Goal: Task Accomplishment & Management: Use online tool/utility

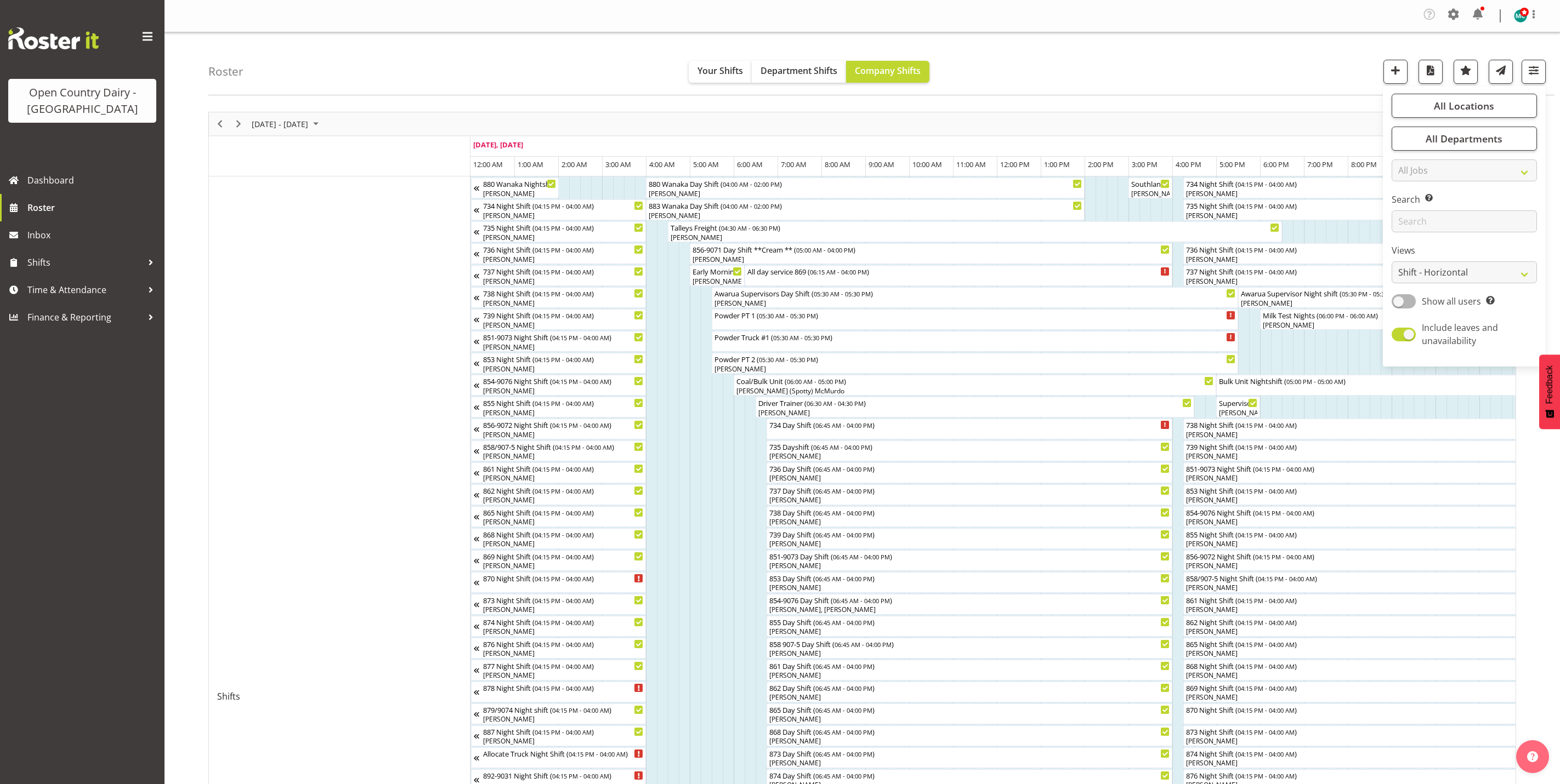
select select "shiftH"
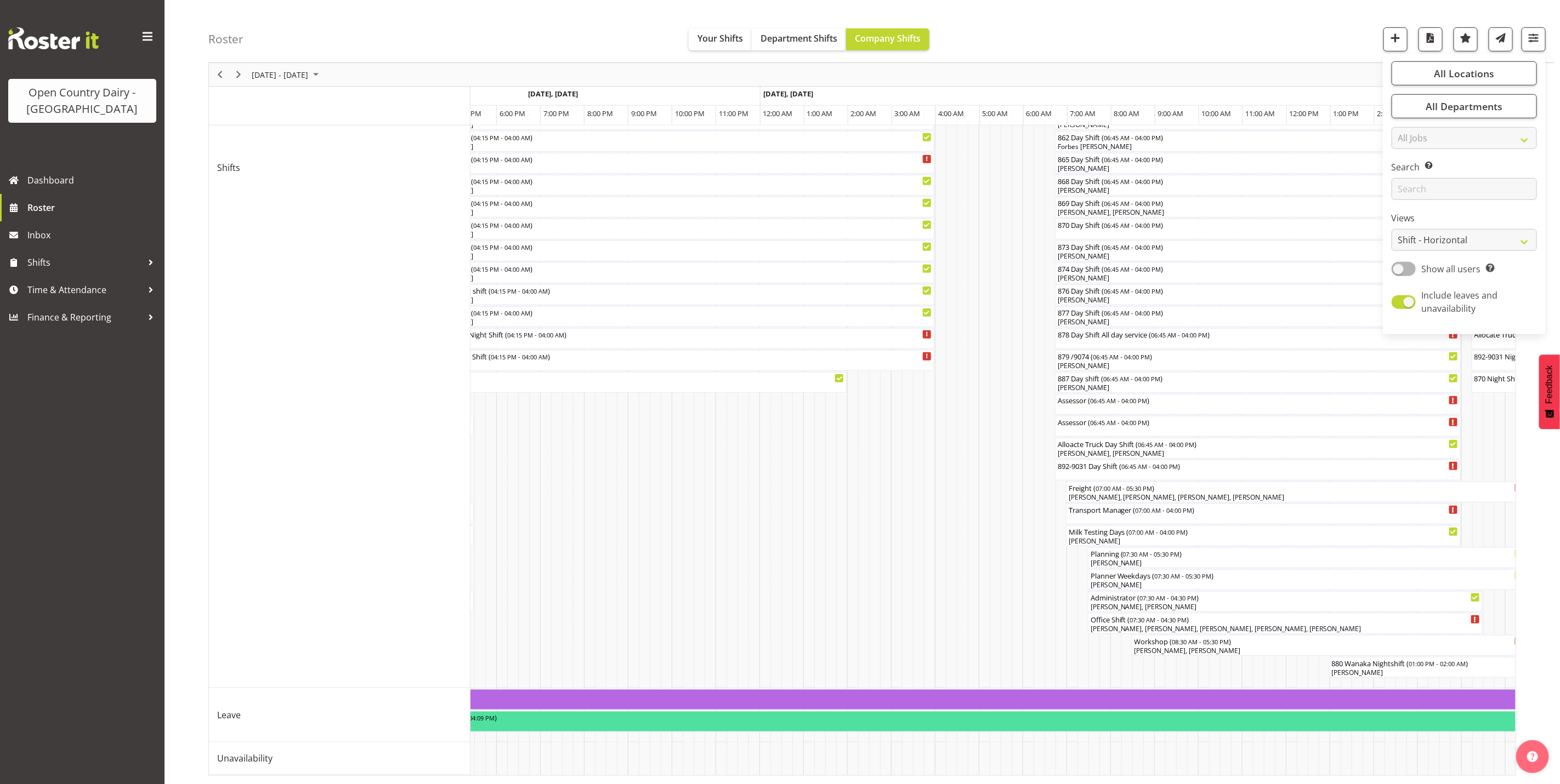
scroll to position [0, 2038]
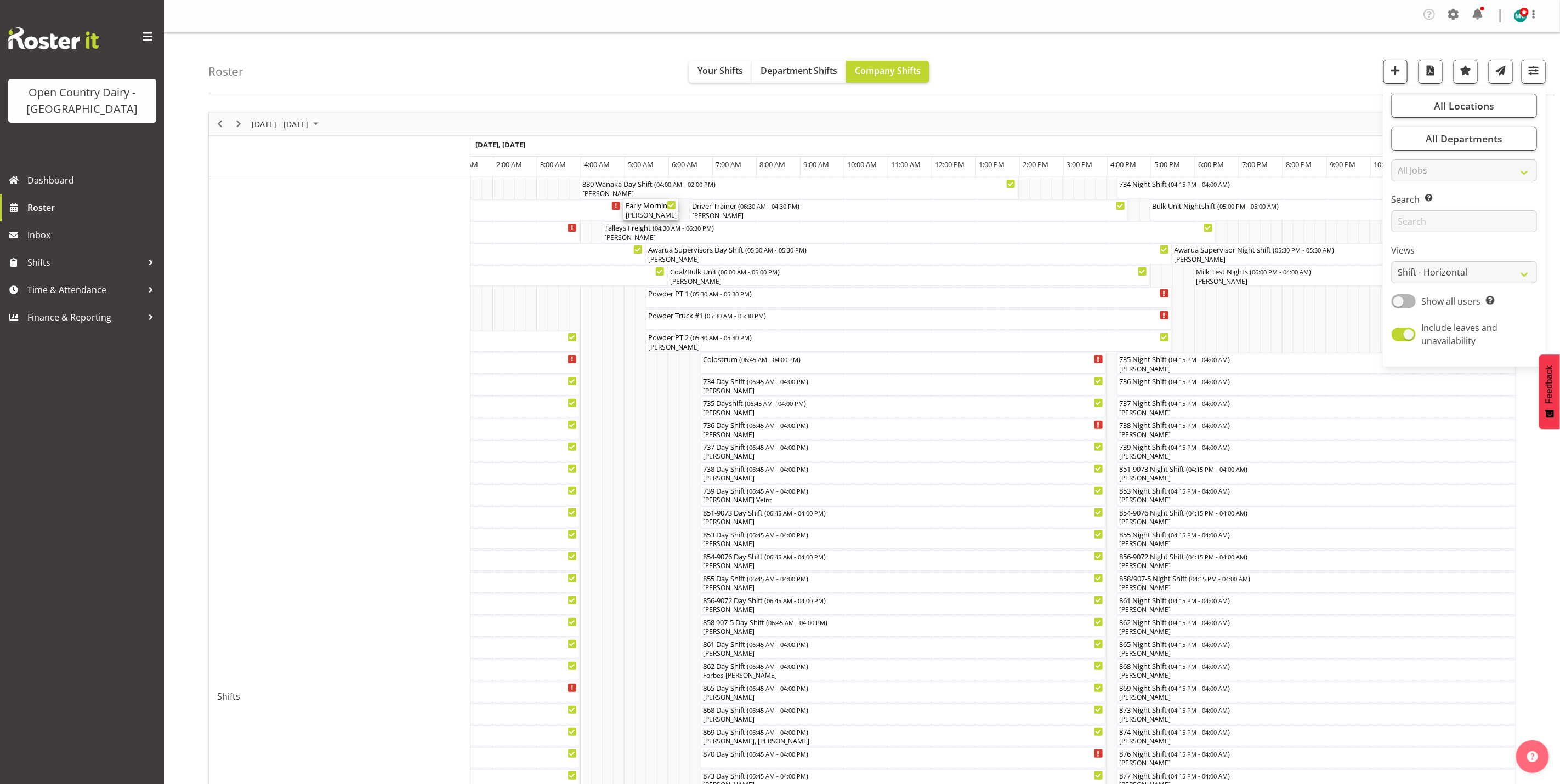
click at [642, 212] on div "[PERSON_NAME], [PERSON_NAME]" at bounding box center [650, 215] width 50 height 10
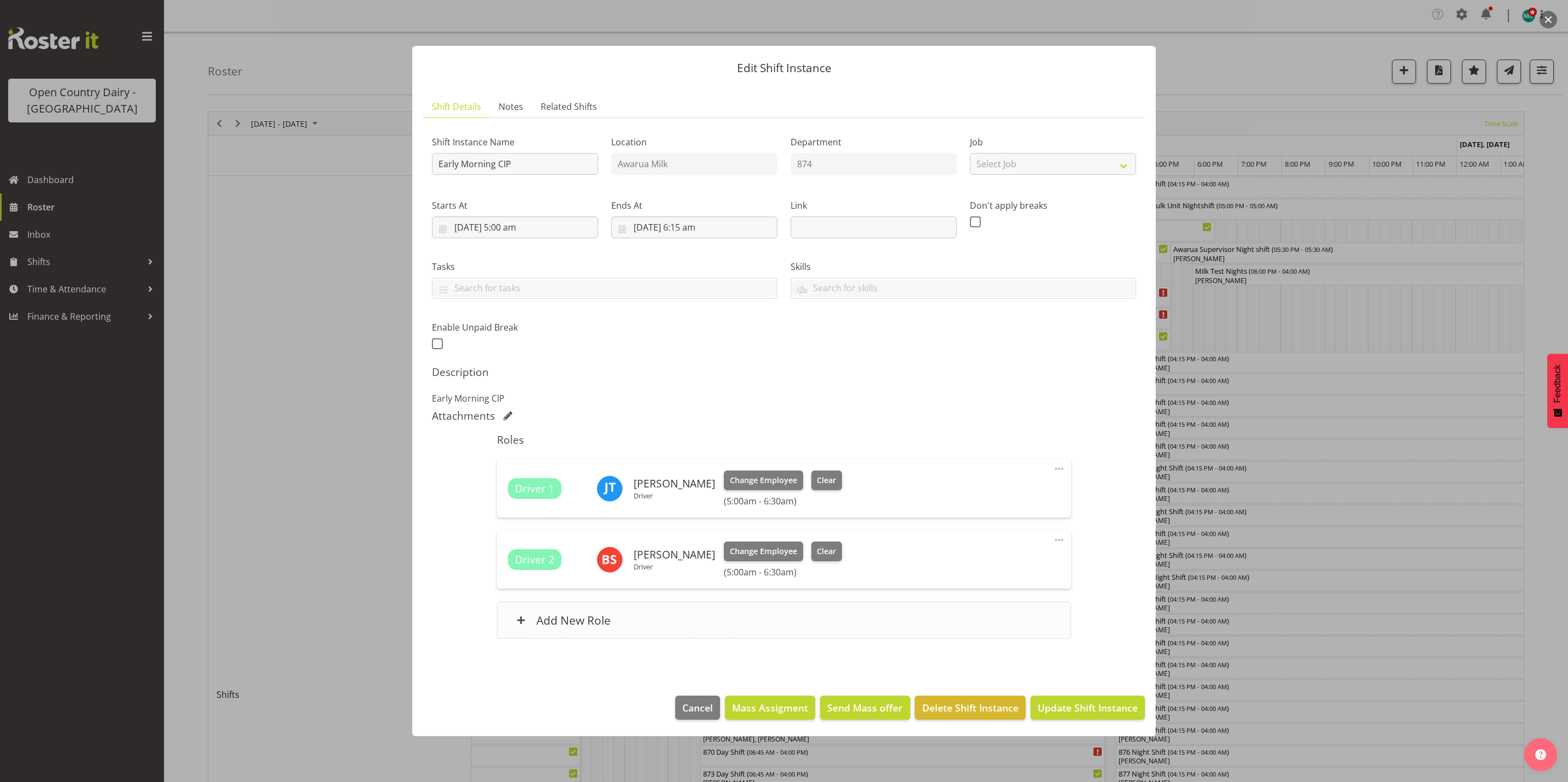
click at [668, 615] on div "Add New Role" at bounding box center [783, 620] width 573 height 37
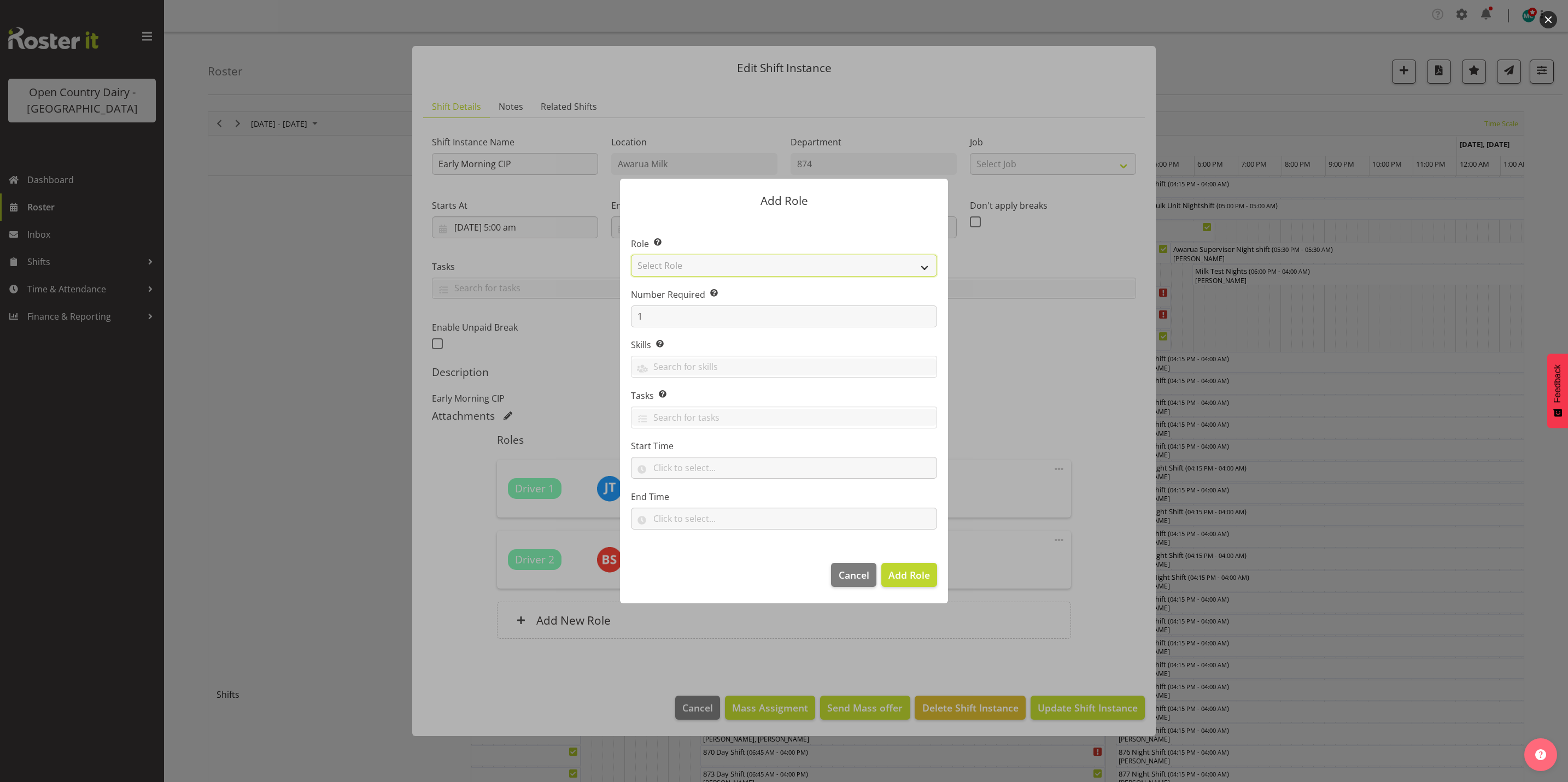
click at [735, 263] on select "Select Role Crew Leader Driver Driver Assessor Dayshift Driver Assessor Nightsh…" at bounding box center [783, 266] width 306 height 22
select select "1154"
click at [630, 255] on select "Select Role Crew Leader Driver Driver Assessor Dayshift Driver Assessor Nightsh…" at bounding box center [783, 266] width 306 height 22
click at [912, 578] on span "Add Role" at bounding box center [909, 574] width 41 height 13
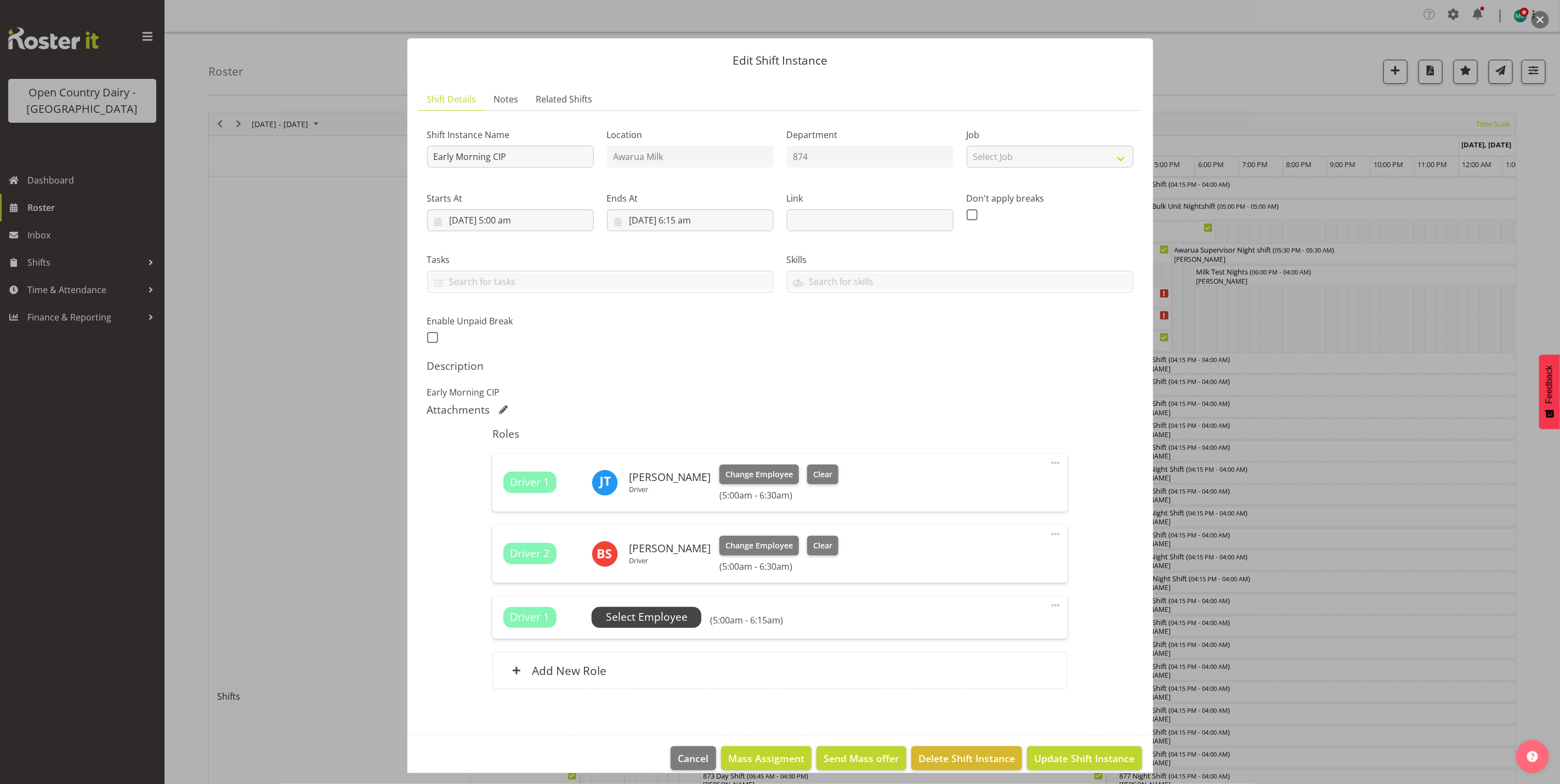
click at [650, 616] on span "Select Employee" at bounding box center [646, 617] width 82 height 16
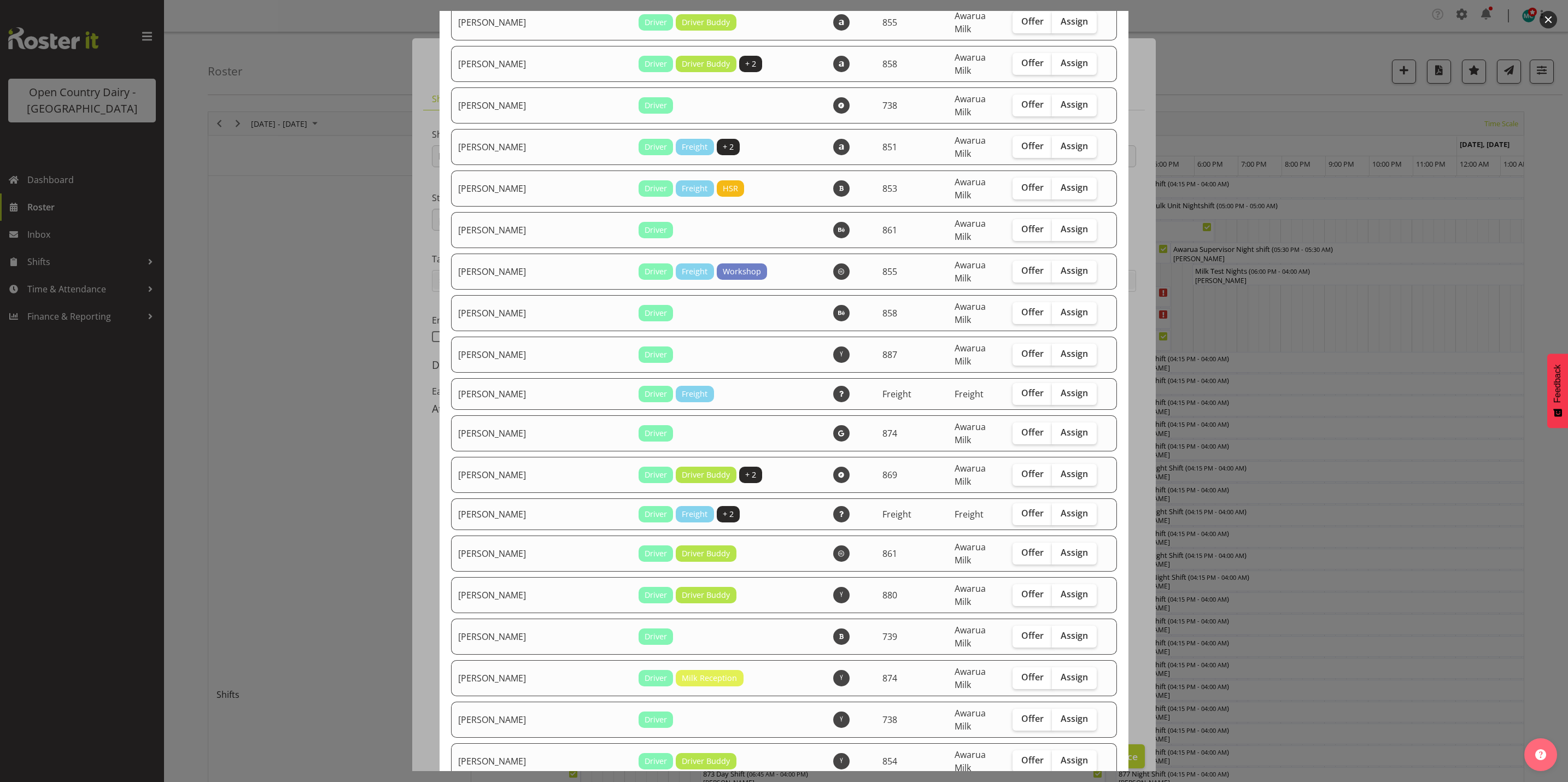
checkbox input "true"
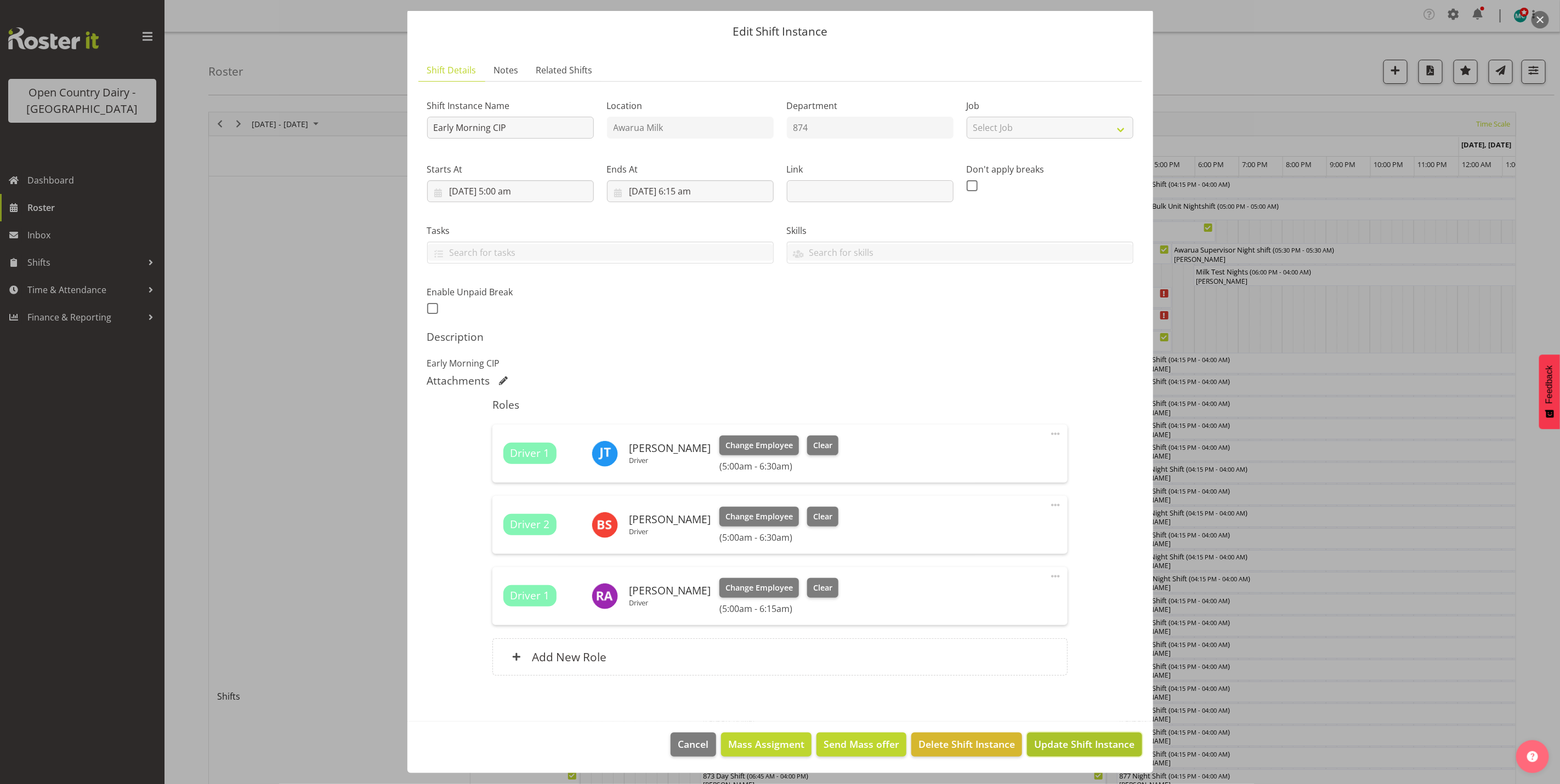
click at [1066, 747] on span "Update Shift Instance" at bounding box center [1085, 744] width 101 height 14
